Goal: Task Accomplishment & Management: Use online tool/utility

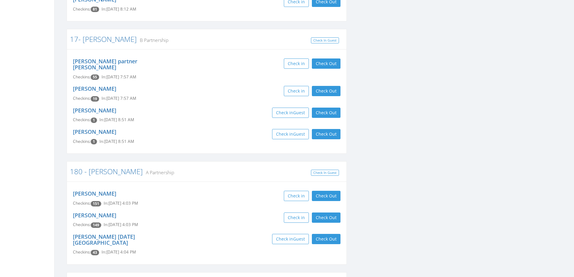
scroll to position [753, 0]
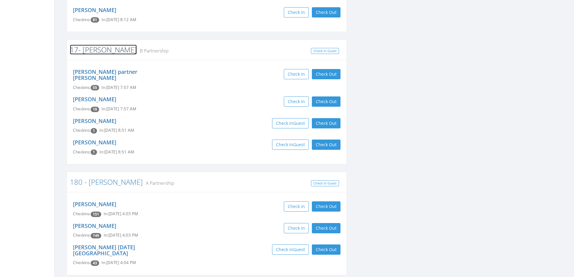
click at [97, 45] on link "17- [PERSON_NAME]" at bounding box center [103, 50] width 67 height 10
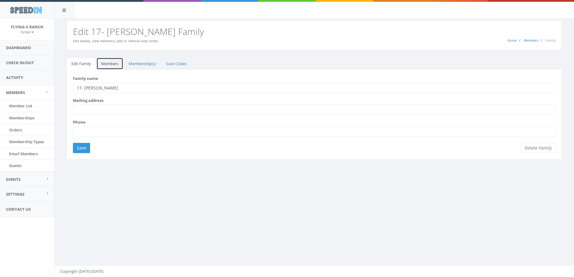
click at [107, 64] on link "Members" at bounding box center [109, 64] width 27 height 12
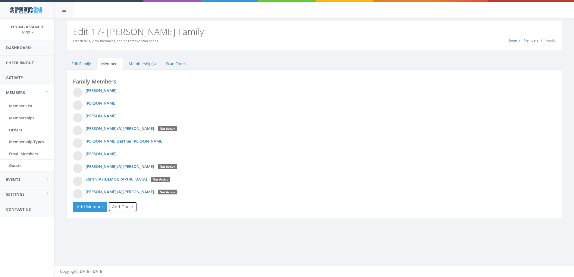
click at [127, 207] on link "Add Guest" at bounding box center [122, 206] width 29 height 10
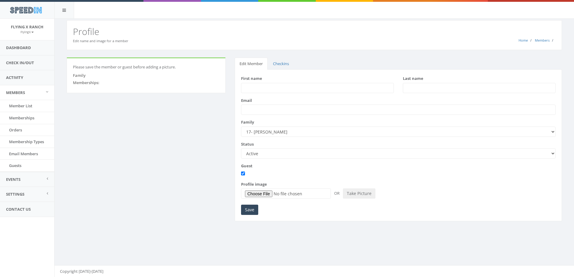
click at [248, 89] on input "First name" at bounding box center [317, 88] width 153 height 10
type input "Lyla"
type input "Thompson"
click at [261, 89] on input "Lyla" at bounding box center [317, 88] width 153 height 10
type input "Lyla (9 mos in 2025)"
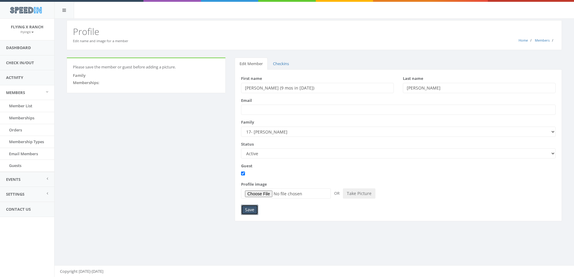
click at [247, 209] on input "Save" at bounding box center [249, 209] width 17 height 10
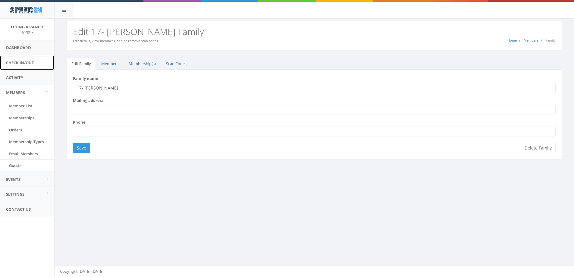
click at [30, 62] on link "Check In/Out" at bounding box center [27, 62] width 54 height 15
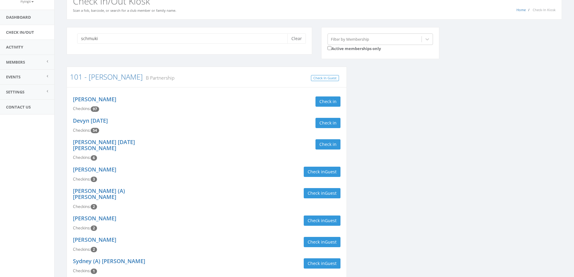
scroll to position [30, 0]
type input "schmuki"
click at [300, 36] on button "Clear" at bounding box center [296, 39] width 18 height 10
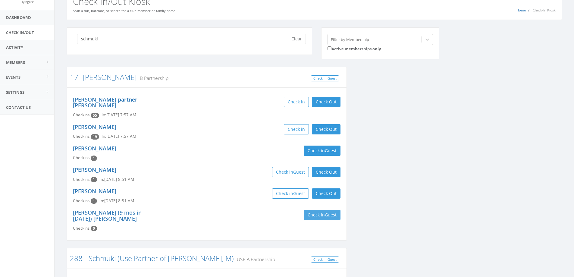
type input "schmuki"
click at [329, 212] on span "Guest" at bounding box center [331, 215] width 12 height 6
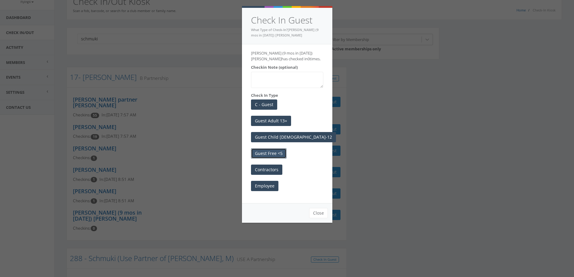
click at [264, 153] on button "Guest Free <5" at bounding box center [269, 153] width 36 height 10
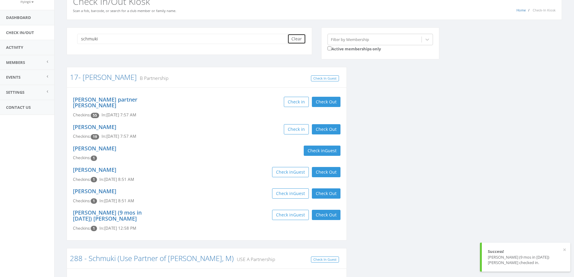
click at [297, 41] on button "Clear" at bounding box center [296, 39] width 18 height 10
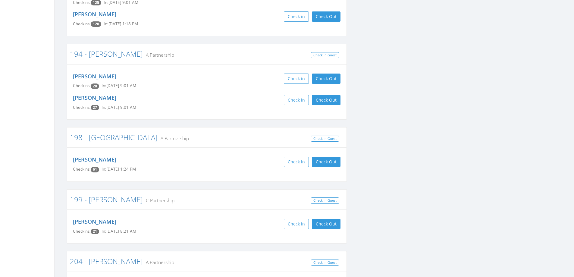
scroll to position [1295, 0]
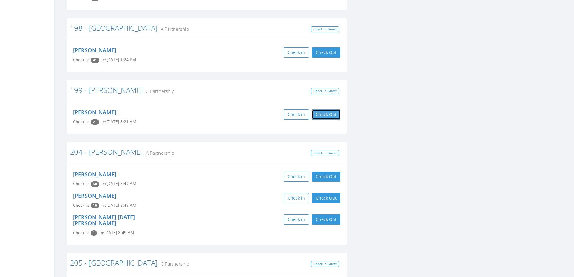
click at [318, 109] on button "Check Out" at bounding box center [326, 114] width 29 height 10
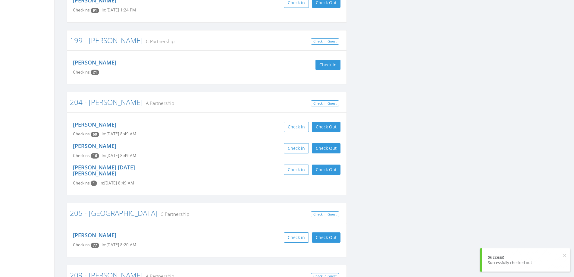
scroll to position [1355, 0]
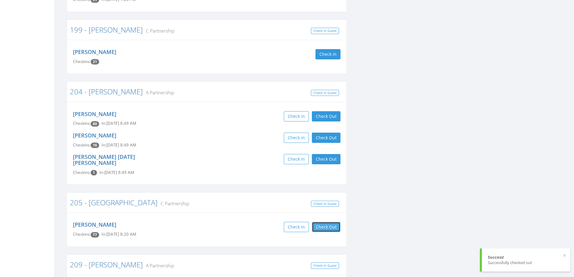
click at [320, 222] on button "Check Out" at bounding box center [326, 227] width 29 height 10
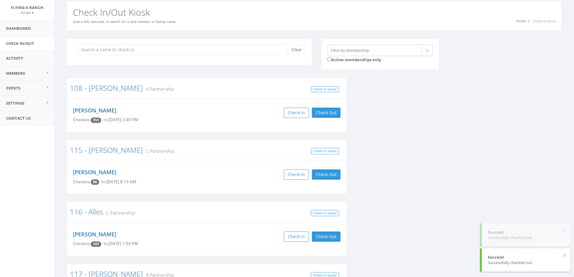
scroll to position [0, 0]
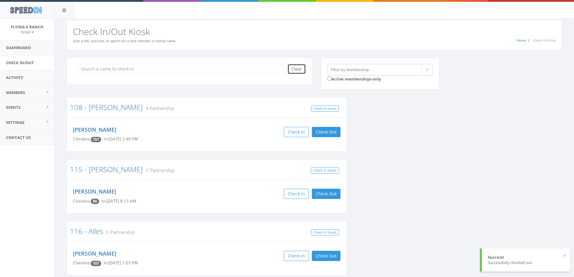
click at [295, 67] on button "Clear" at bounding box center [296, 69] width 18 height 10
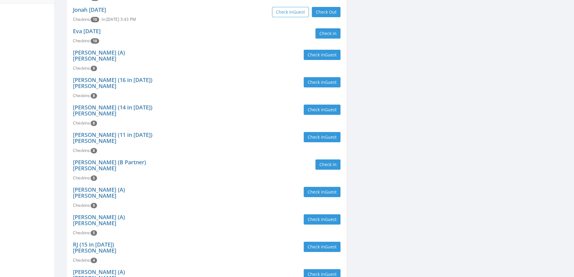
scroll to position [139, 0]
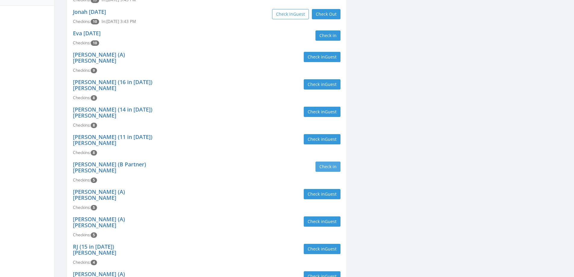
type input "rhoades"
click at [323, 161] on button "Check in" at bounding box center [327, 166] width 25 height 10
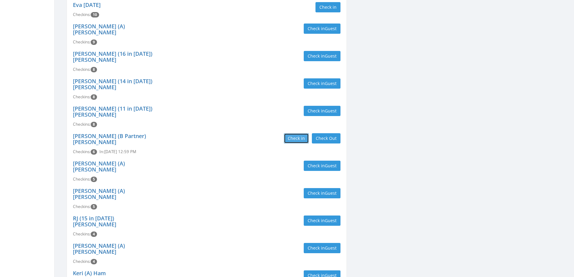
scroll to position [49, 0]
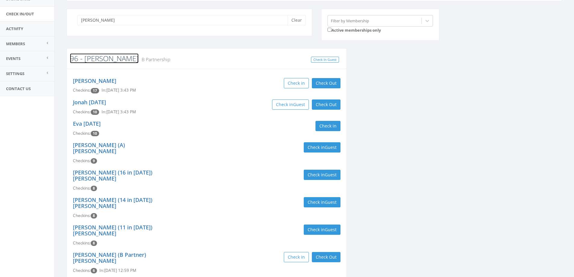
click at [95, 58] on link "96 - [PERSON_NAME]" at bounding box center [104, 58] width 69 height 10
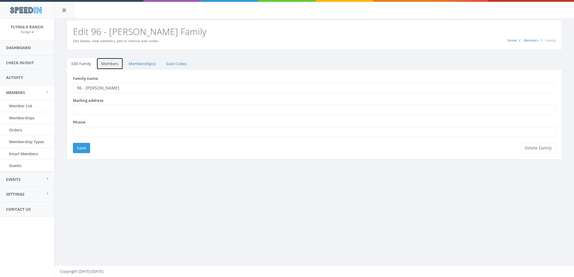
click at [110, 66] on link "Members" at bounding box center [109, 64] width 27 height 12
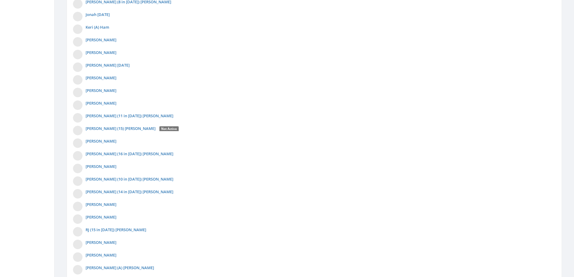
scroll to position [692, 0]
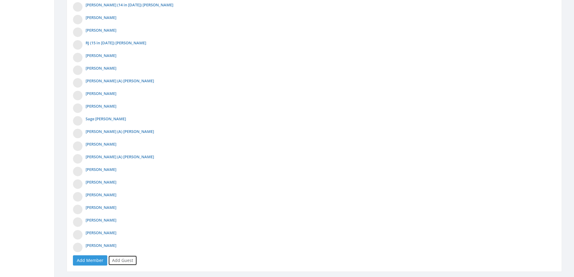
click at [125, 260] on link "Add Guest" at bounding box center [122, 260] width 29 height 10
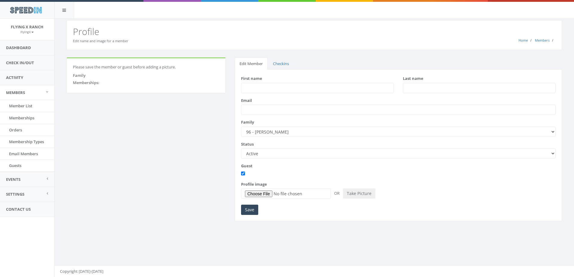
click at [251, 85] on input "First name" at bounding box center [317, 88] width 153 height 10
type input "Max"
type input "[PERSON_NAME]"
click at [248, 213] on input "Save" at bounding box center [249, 209] width 17 height 10
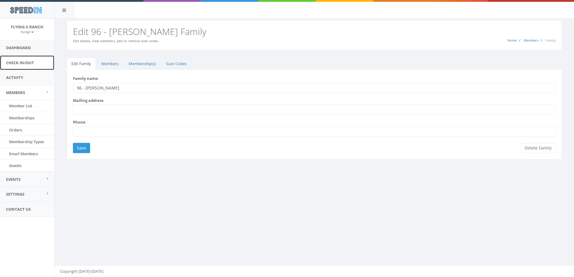
click at [7, 62] on link "Check In/Out" at bounding box center [27, 62] width 54 height 15
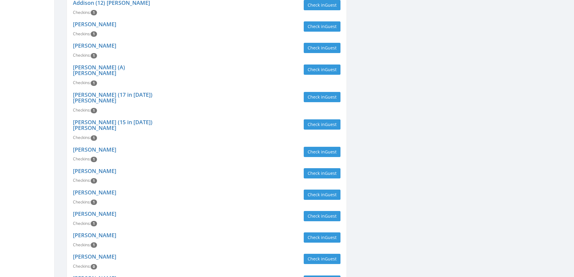
scroll to position [1475, 0]
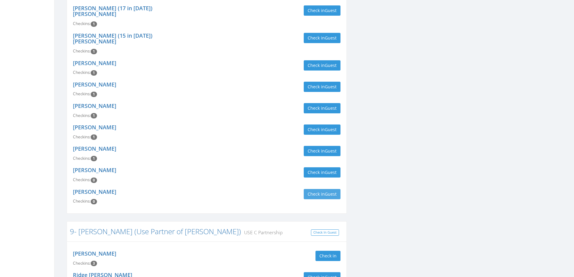
type input "rhoades"
click at [319, 189] on button "Check in Guest" at bounding box center [321, 194] width 37 height 10
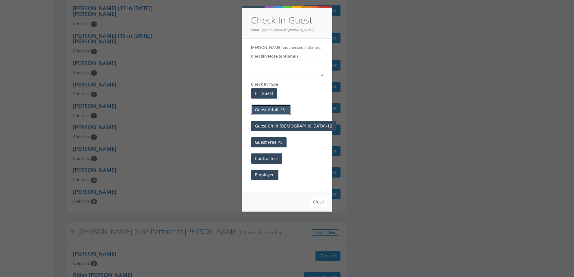
click at [270, 108] on button "Guest Adult 13+" at bounding box center [271, 109] width 40 height 10
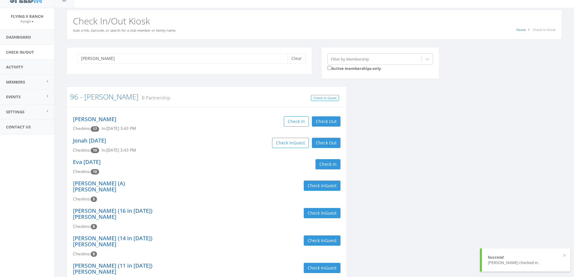
scroll to position [0, 0]
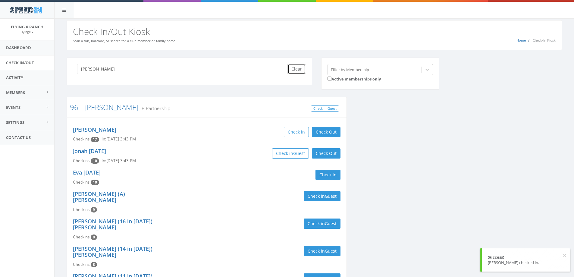
click at [298, 70] on button "Clear" at bounding box center [296, 69] width 18 height 10
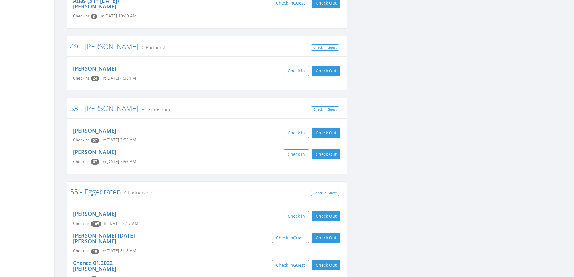
scroll to position [2770, 0]
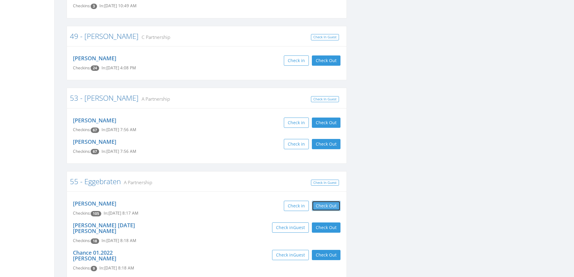
click at [313, 201] on button "Check Out" at bounding box center [326, 206] width 29 height 10
click at [322, 222] on button "Check Out" at bounding box center [326, 227] width 29 height 10
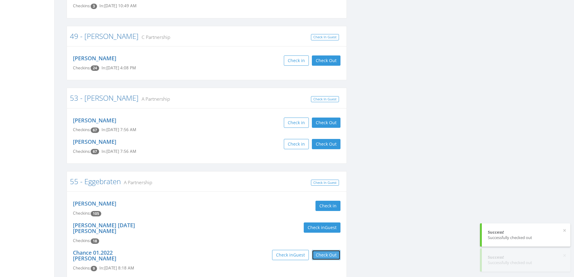
click at [328, 250] on button "Check Out" at bounding box center [326, 255] width 29 height 10
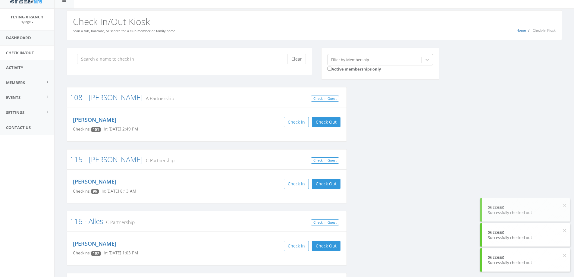
scroll to position [0, 0]
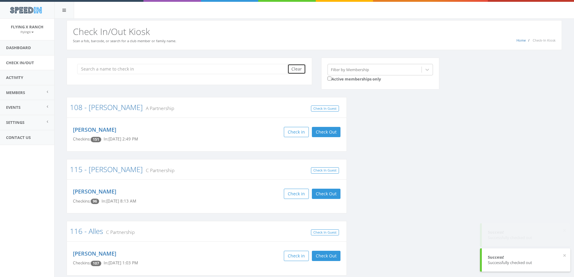
click at [294, 71] on button "Clear" at bounding box center [296, 69] width 18 height 10
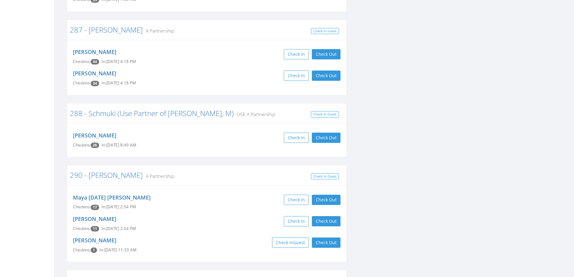
scroll to position [2228, 0]
click at [335, 237] on button "Check Out" at bounding box center [326, 242] width 29 height 10
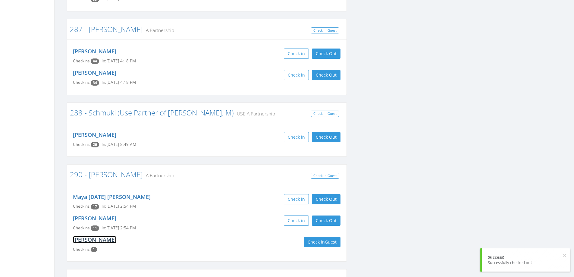
click at [81, 236] on link "Sarah Lacy" at bounding box center [94, 239] width 43 height 7
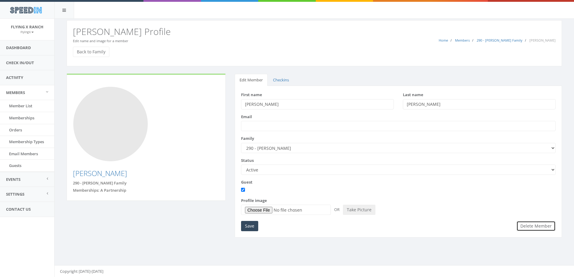
click at [533, 226] on button "Delete Member" at bounding box center [535, 226] width 39 height 10
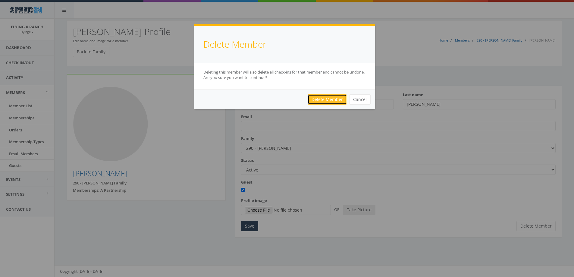
click at [314, 101] on link "Delete Member" at bounding box center [326, 99] width 39 height 10
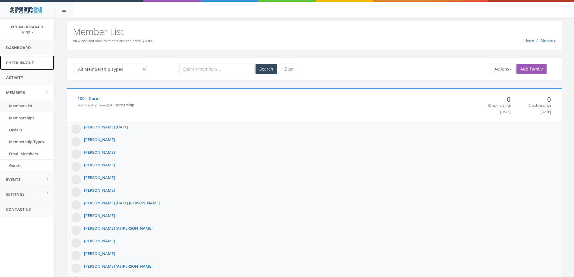
click at [21, 61] on link "Check In/Out" at bounding box center [27, 62] width 54 height 15
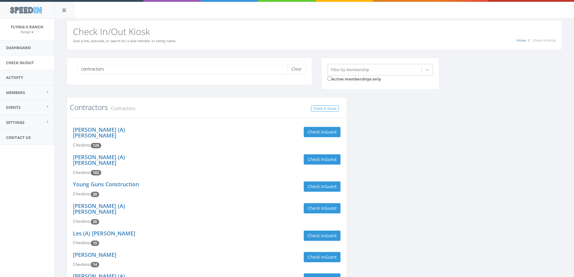
type input "contractors"
click at [97, 105] on link "Contractors" at bounding box center [89, 107] width 38 height 10
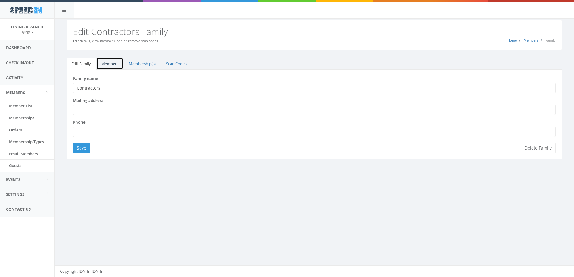
click at [113, 63] on link "Members" at bounding box center [109, 64] width 27 height 12
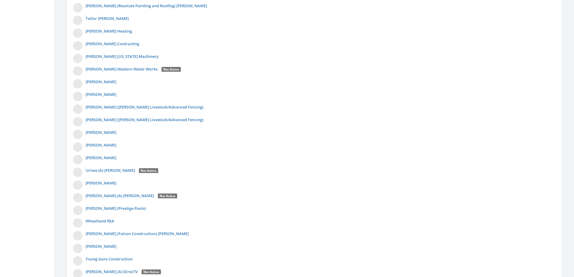
scroll to position [1997, 0]
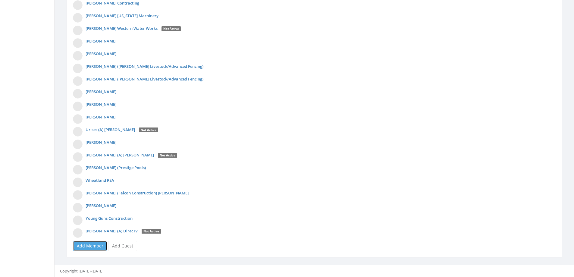
click at [79, 247] on link "Add Member" at bounding box center [90, 246] width 34 height 10
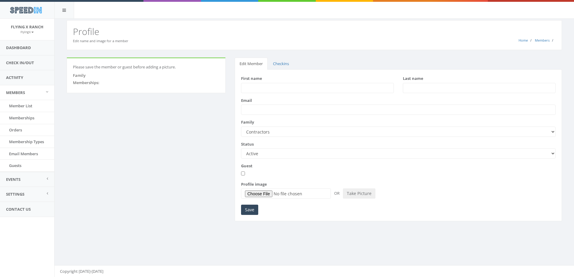
click at [251, 87] on input "First name" at bounding box center [317, 88] width 153 height 10
type input "[PERSON_NAME]"
click at [247, 211] on input "Save" at bounding box center [249, 209] width 17 height 10
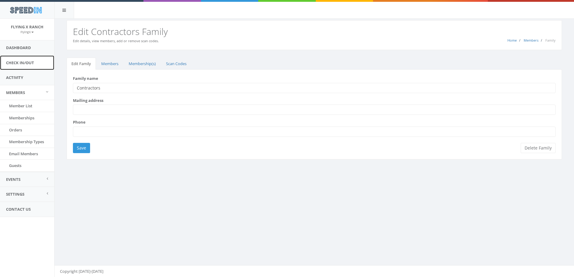
click at [28, 65] on link "Check In/Out" at bounding box center [27, 62] width 54 height 15
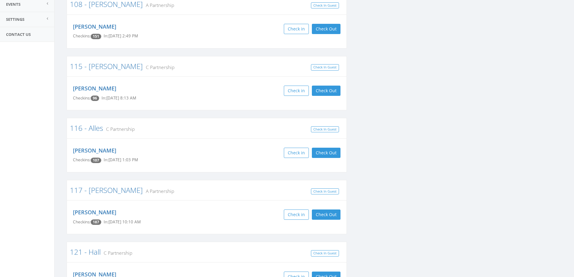
scroll to position [120, 0]
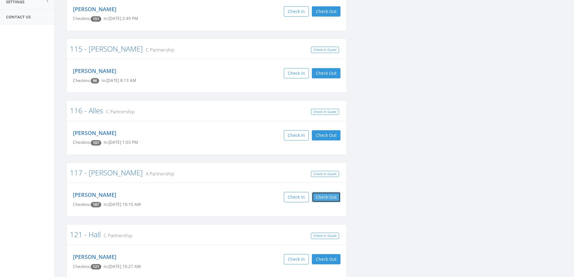
click at [321, 197] on button "Check Out" at bounding box center [326, 197] width 29 height 10
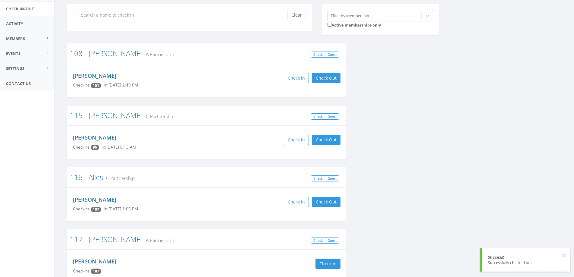
scroll to position [0, 0]
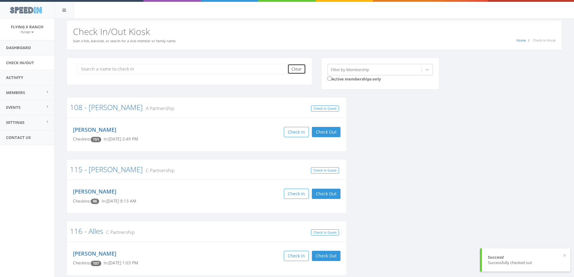
click at [292, 71] on button "Clear" at bounding box center [296, 69] width 18 height 10
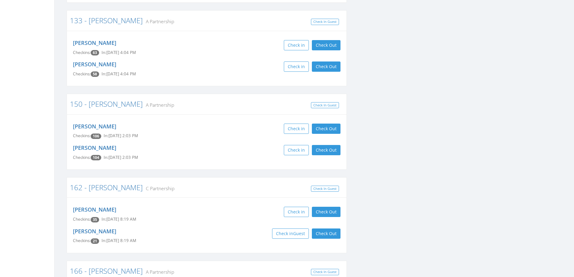
scroll to position [391, 0]
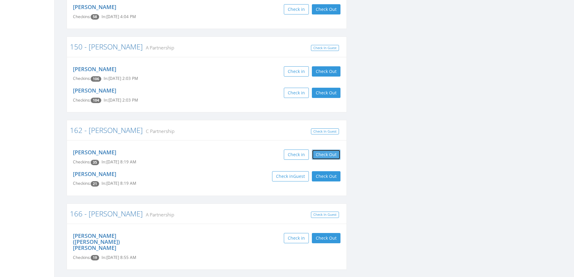
click at [322, 154] on button "Check Out" at bounding box center [326, 154] width 29 height 10
click at [321, 174] on button "Check Out" at bounding box center [326, 176] width 29 height 10
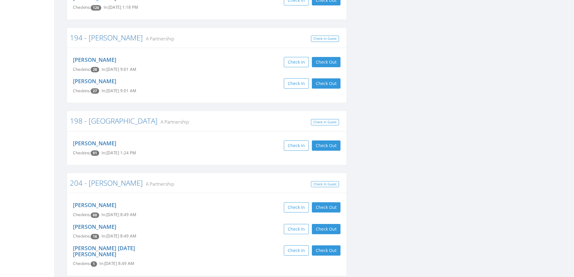
scroll to position [1144, 0]
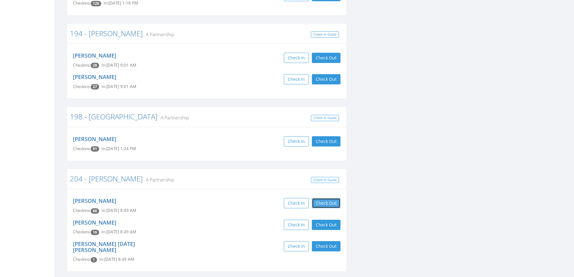
click at [329, 198] on button "Check Out" at bounding box center [326, 203] width 29 height 10
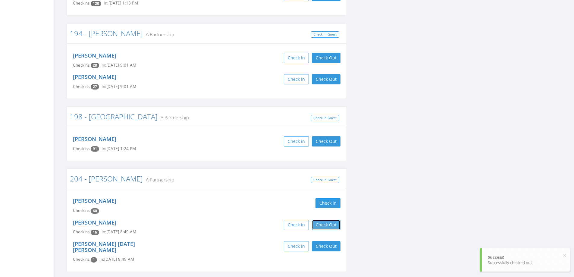
click at [326, 219] on button "Check Out" at bounding box center [326, 224] width 29 height 10
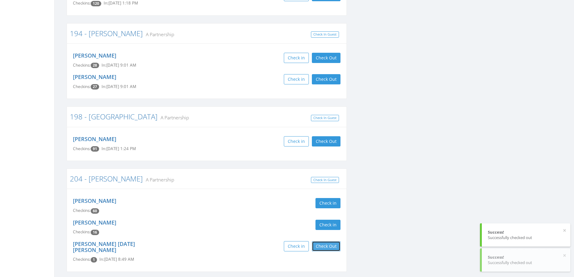
click at [325, 241] on button "Check Out" at bounding box center [326, 246] width 29 height 10
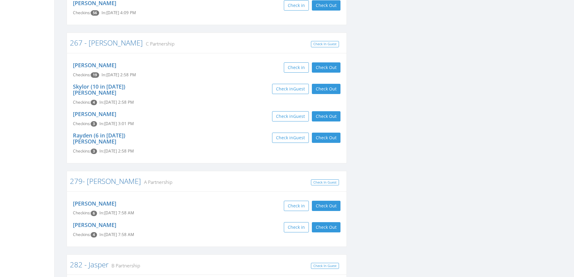
scroll to position [1776, 0]
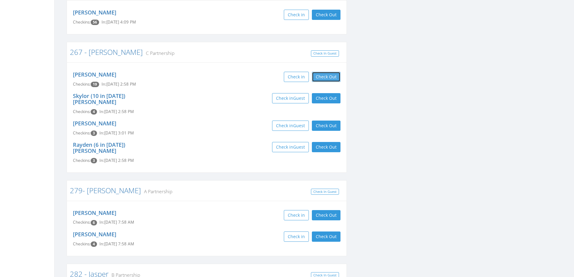
click at [321, 72] on button "Check Out" at bounding box center [326, 77] width 29 height 10
click at [326, 93] on button "Check Out" at bounding box center [326, 98] width 29 height 10
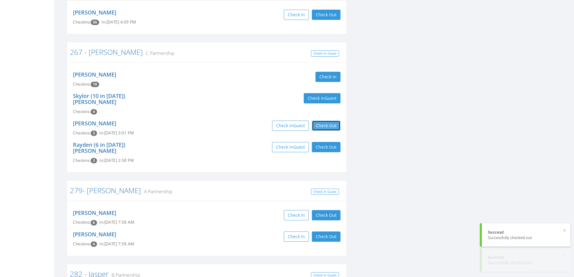
click at [326, 120] on button "Check Out" at bounding box center [326, 125] width 29 height 10
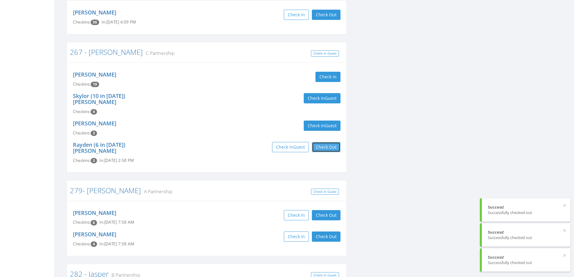
click at [329, 142] on button "Check Out" at bounding box center [326, 147] width 29 height 10
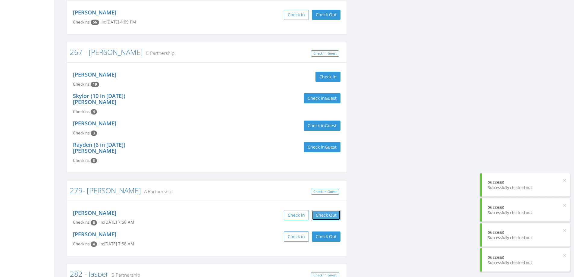
click at [329, 210] on button "Check Out" at bounding box center [326, 215] width 29 height 10
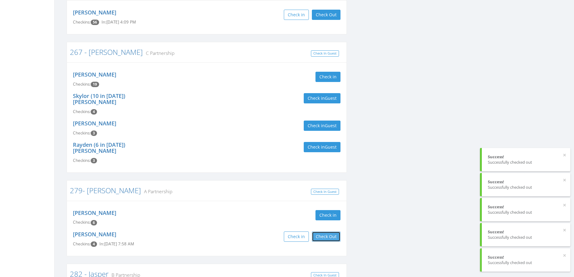
click at [327, 231] on button "Check Out" at bounding box center [326, 236] width 29 height 10
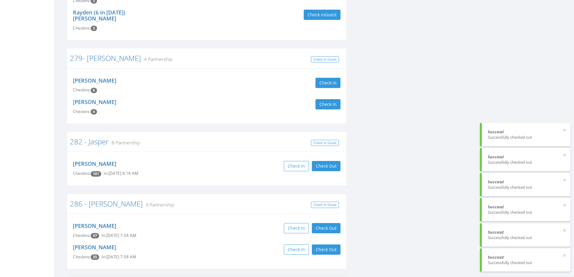
scroll to position [1927, 0]
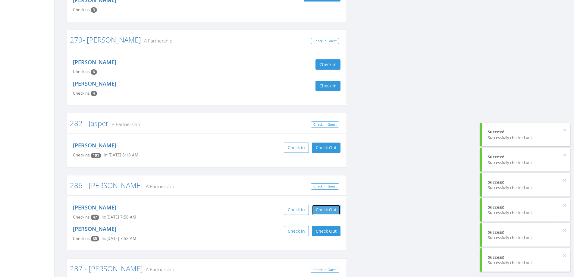
click at [322, 204] on button "Check Out" at bounding box center [326, 209] width 29 height 10
click at [322, 226] on button "Check Out" at bounding box center [326, 231] width 29 height 10
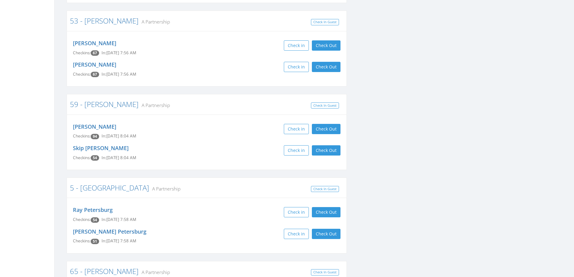
scroll to position [2800, 0]
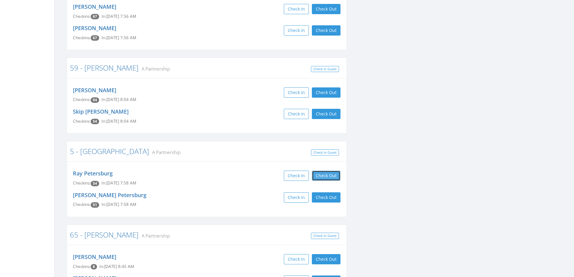
click at [331, 170] on button "Check Out" at bounding box center [326, 175] width 29 height 10
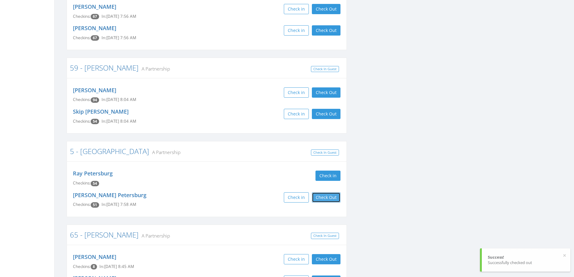
click at [328, 192] on button "Check Out" at bounding box center [326, 197] width 29 height 10
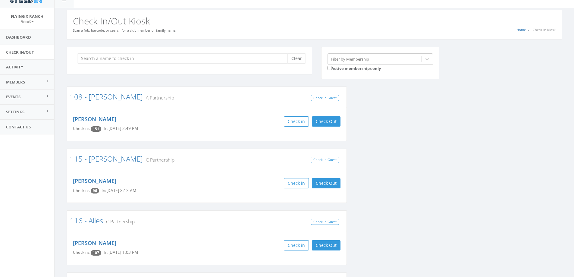
scroll to position [0, 0]
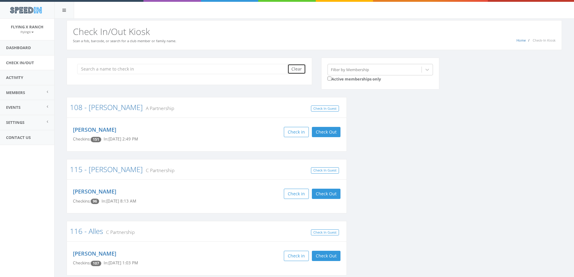
click at [297, 66] on button "Clear" at bounding box center [296, 69] width 18 height 10
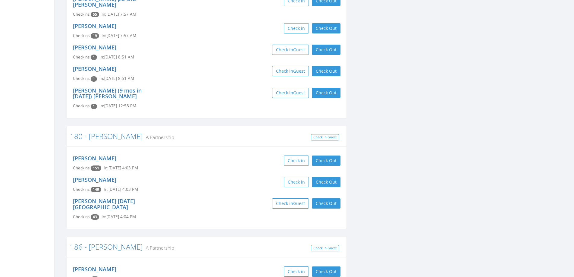
scroll to position [692, 0]
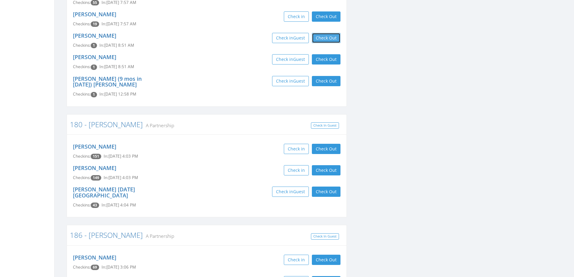
click at [327, 33] on button "Check Out" at bounding box center [326, 38] width 29 height 10
click at [326, 54] on button "Check Out" at bounding box center [326, 59] width 29 height 10
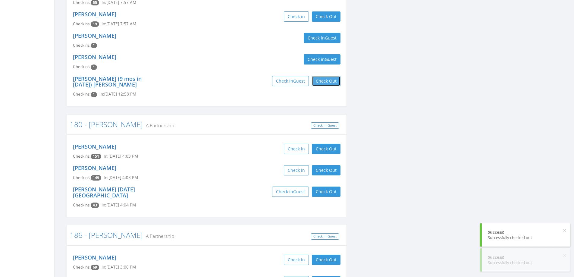
click at [327, 76] on button "Check Out" at bounding box center [326, 81] width 29 height 10
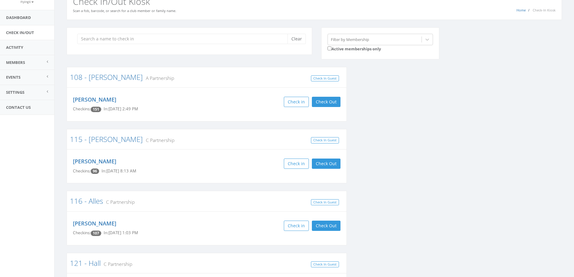
scroll to position [0, 0]
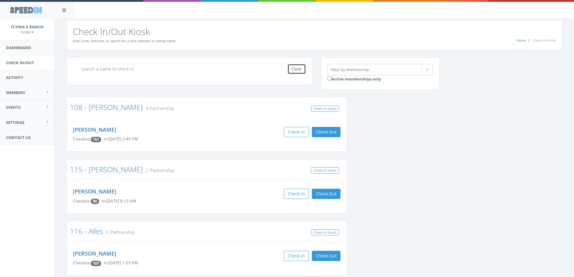
click at [303, 64] on button "Clear" at bounding box center [296, 69] width 18 height 10
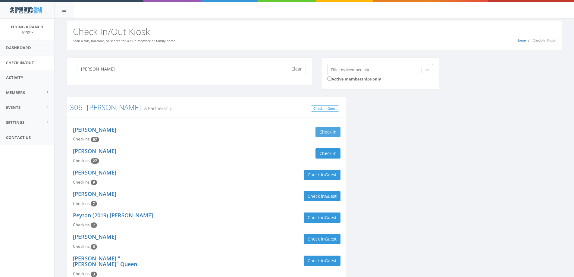
type input "kline"
click at [328, 130] on button "Check in" at bounding box center [327, 132] width 25 height 10
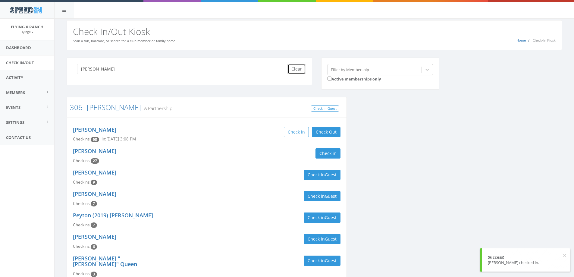
click at [293, 64] on button "Clear" at bounding box center [296, 69] width 18 height 10
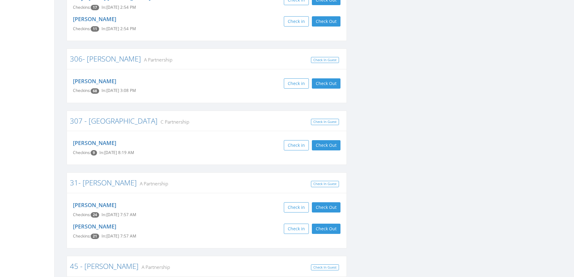
scroll to position [1806, 0]
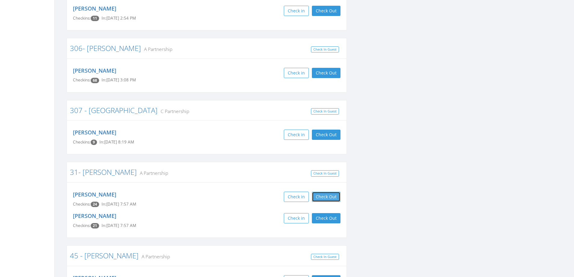
click at [327, 191] on button "Check Out" at bounding box center [326, 196] width 29 height 10
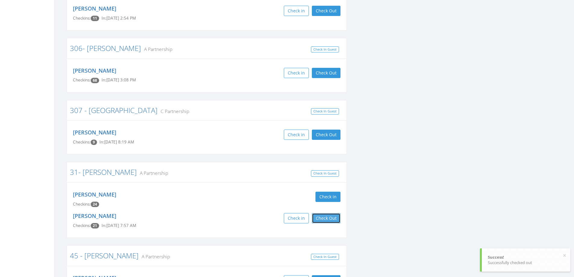
click at [327, 213] on button "Check Out" at bounding box center [326, 218] width 29 height 10
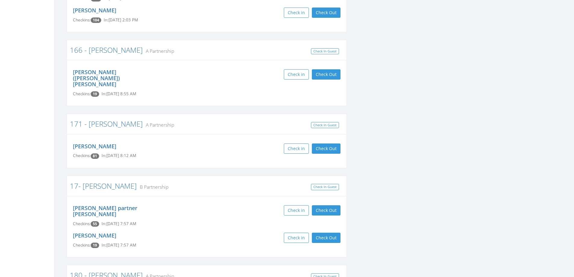
scroll to position [458, 0]
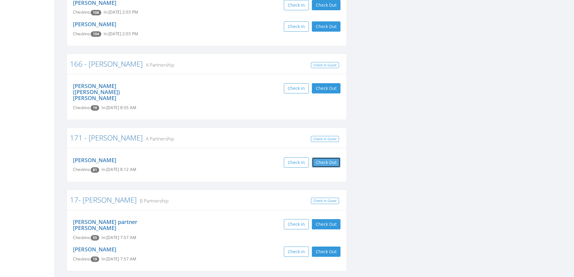
click at [316, 157] on button "Check Out" at bounding box center [326, 162] width 29 height 10
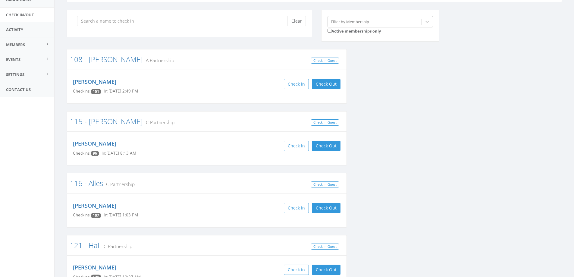
scroll to position [0, 0]
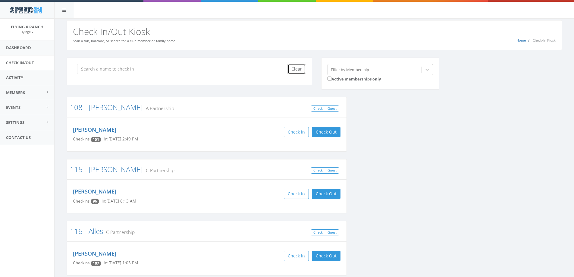
click at [296, 67] on button "Clear" at bounding box center [296, 69] width 18 height 10
click at [323, 194] on button "Check Out" at bounding box center [326, 193] width 29 height 10
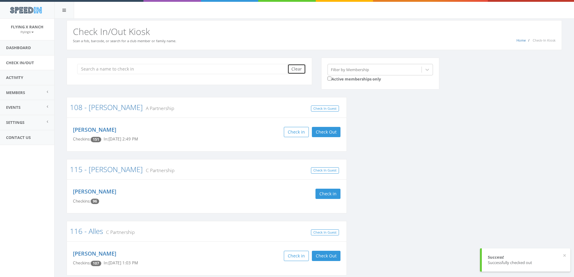
click at [292, 69] on button "Clear" at bounding box center [296, 69] width 18 height 10
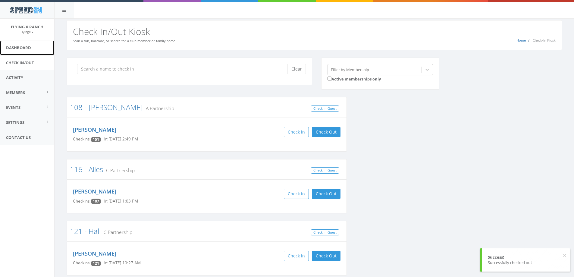
click at [17, 48] on link "Dashboard" at bounding box center [27, 47] width 54 height 15
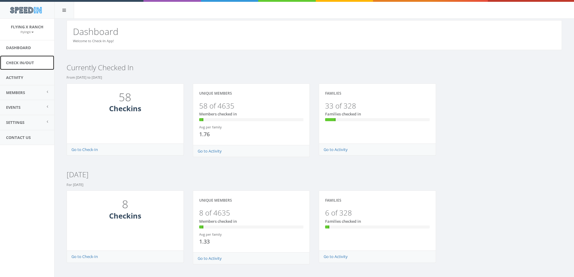
click at [26, 59] on link "Check In/Out" at bounding box center [27, 62] width 54 height 15
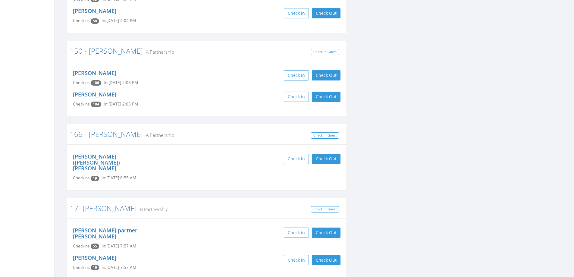
scroll to position [331, 0]
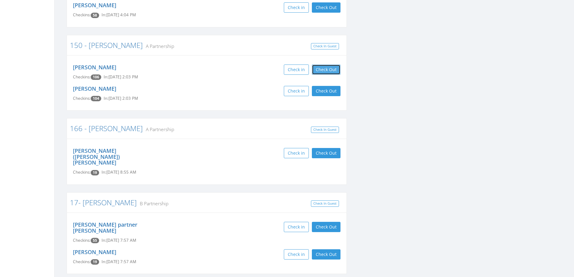
click at [324, 71] on button "Check Out" at bounding box center [326, 69] width 29 height 10
click at [325, 91] on button "Check Out" at bounding box center [326, 91] width 29 height 10
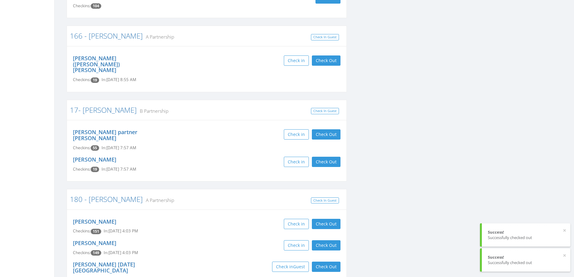
scroll to position [452, 0]
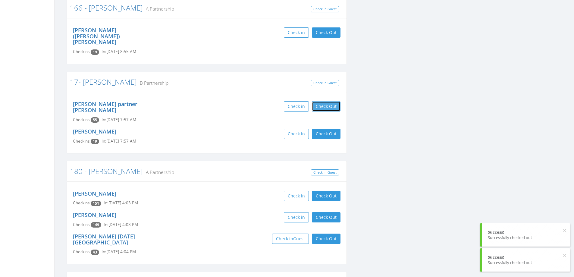
click at [334, 101] on button "Check Out" at bounding box center [326, 106] width 29 height 10
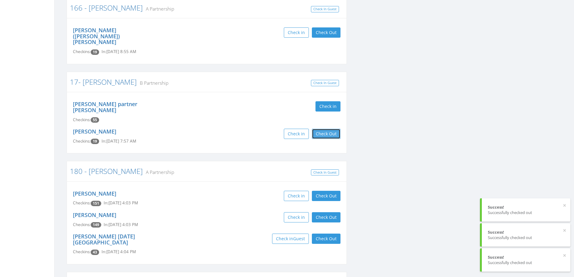
click at [326, 129] on button "Check Out" at bounding box center [326, 134] width 29 height 10
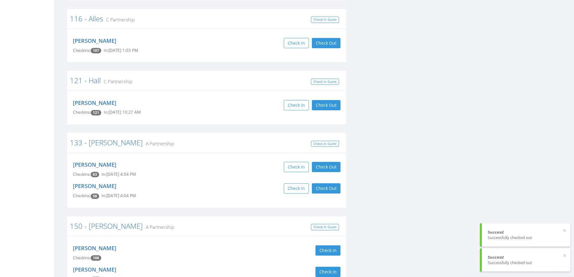
scroll to position [0, 0]
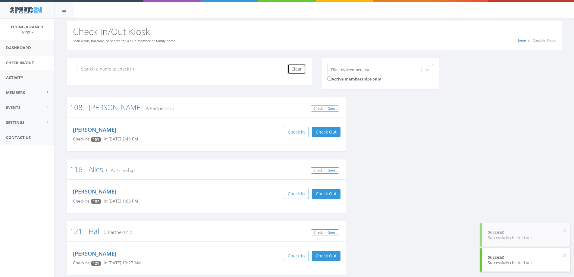
click at [297, 68] on button "Clear" at bounding box center [296, 69] width 18 height 10
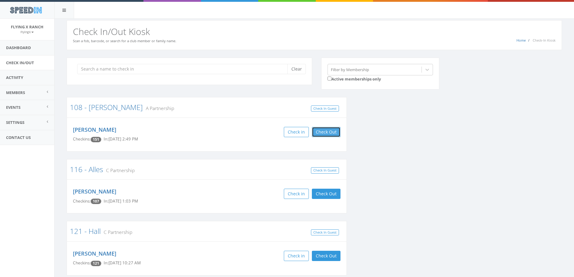
click at [323, 131] on button "Check Out" at bounding box center [326, 132] width 29 height 10
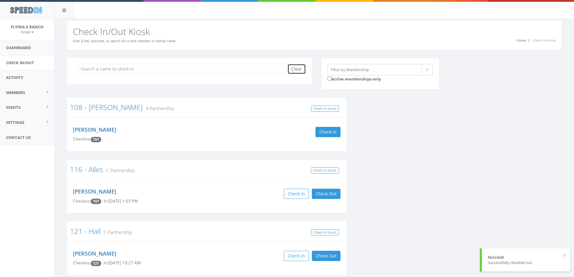
click at [296, 69] on button "Clear" at bounding box center [296, 69] width 18 height 10
